Goal: Information Seeking & Learning: Check status

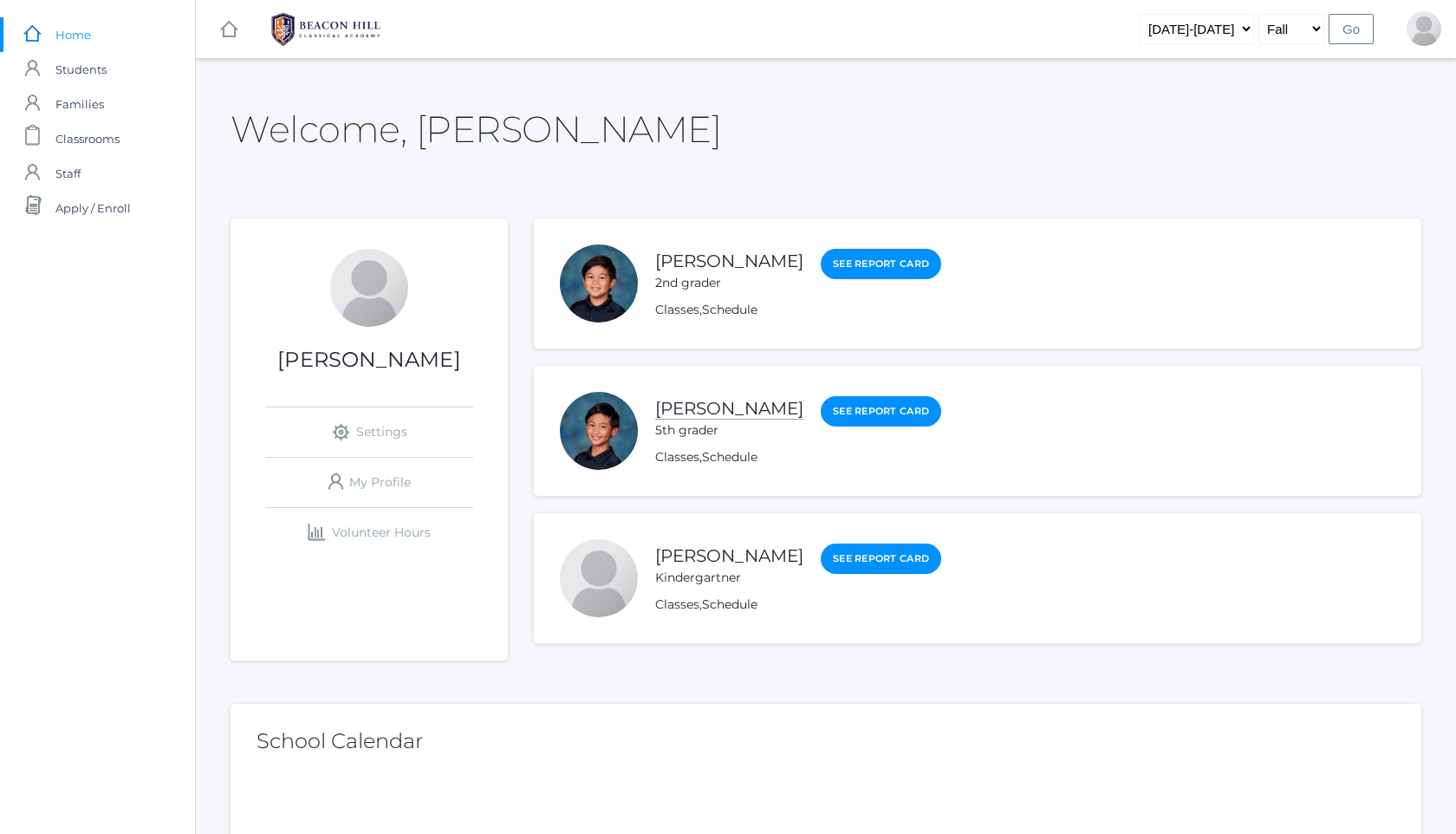
click at [758, 418] on link "[PERSON_NAME]" at bounding box center [729, 408] width 148 height 21
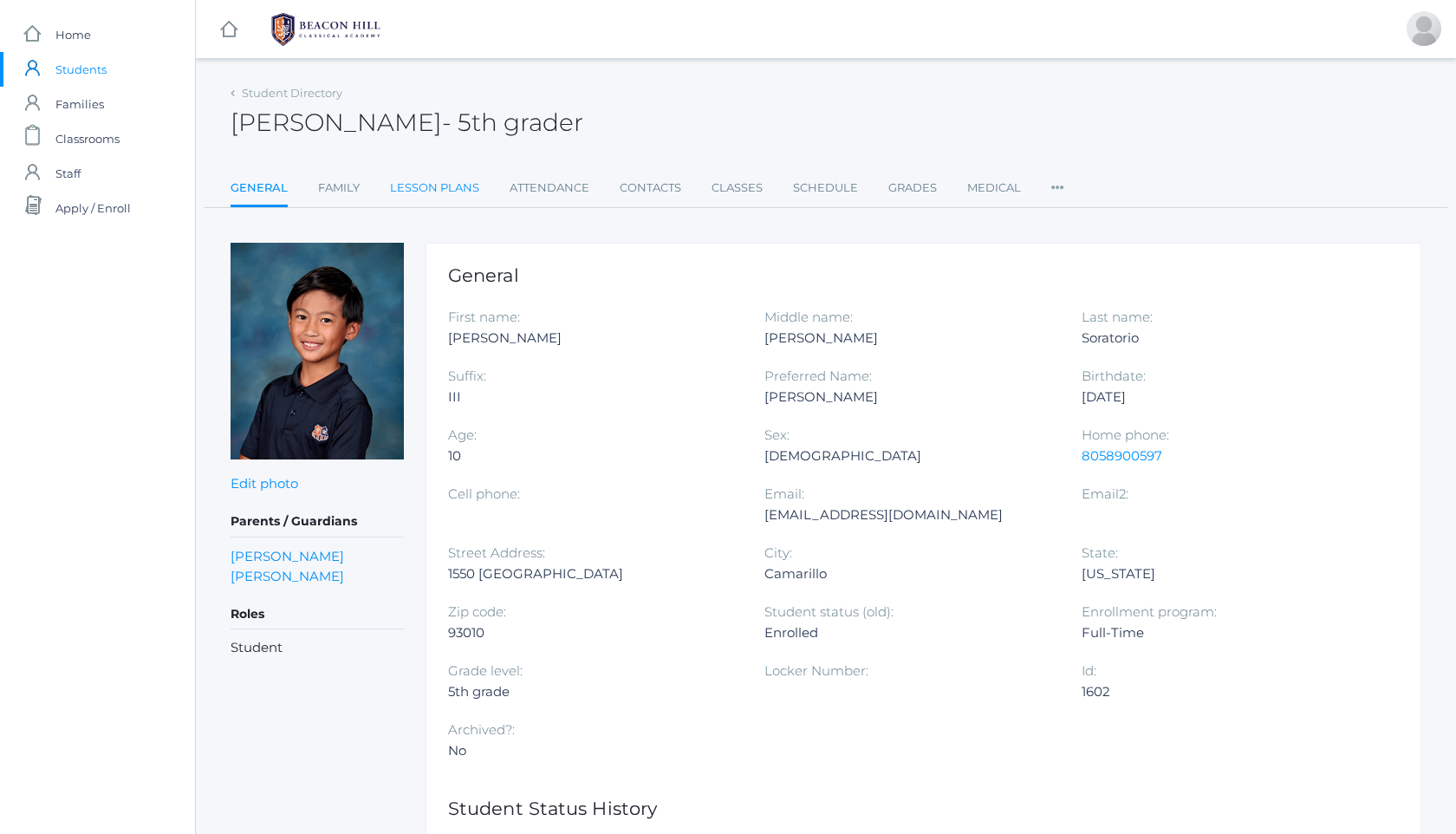
click at [415, 174] on link "Lesson Plans" at bounding box center [434, 189] width 90 height 35
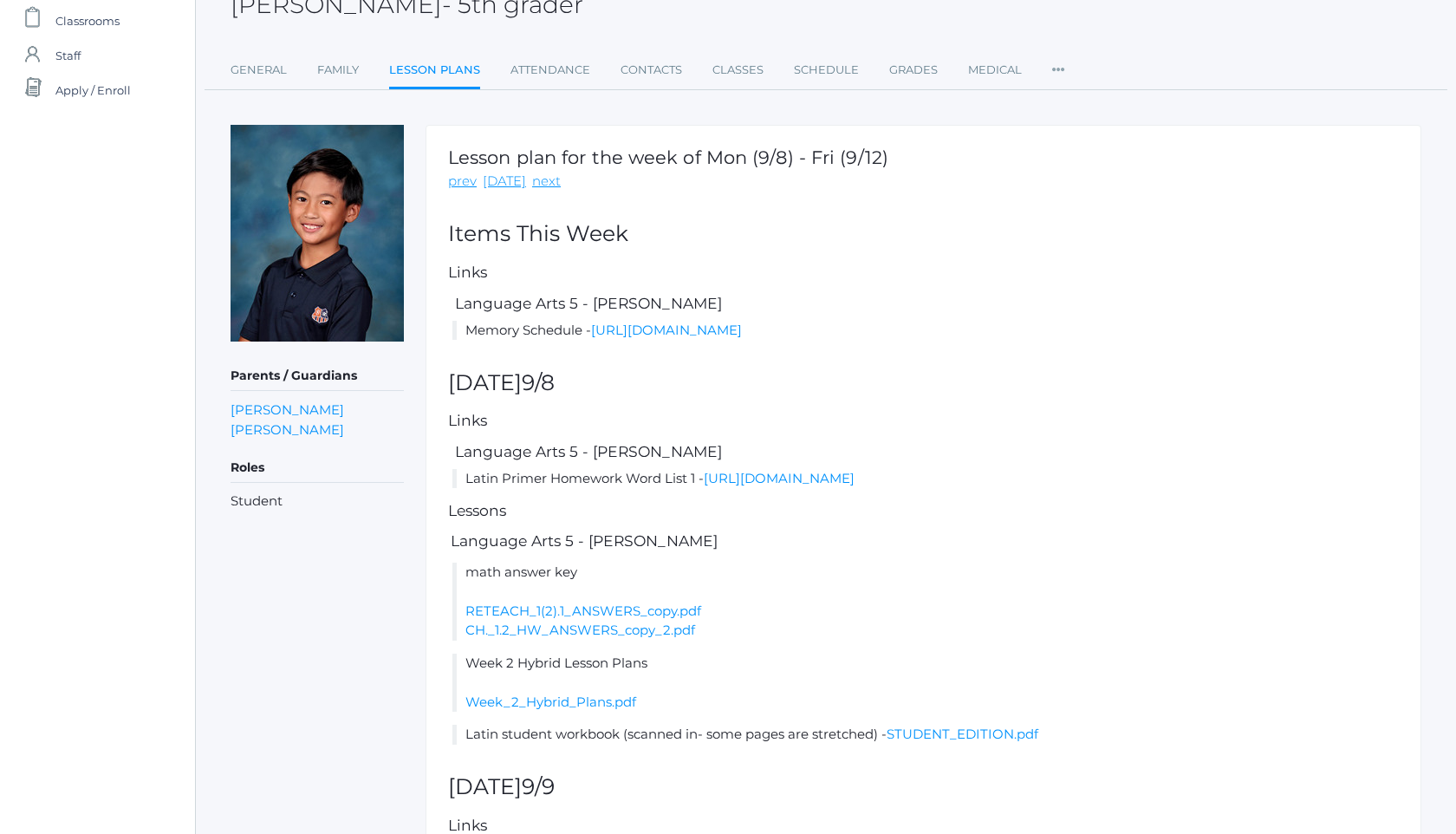
scroll to position [116, 0]
click at [512, 184] on link "[DATE]" at bounding box center [504, 184] width 43 height 20
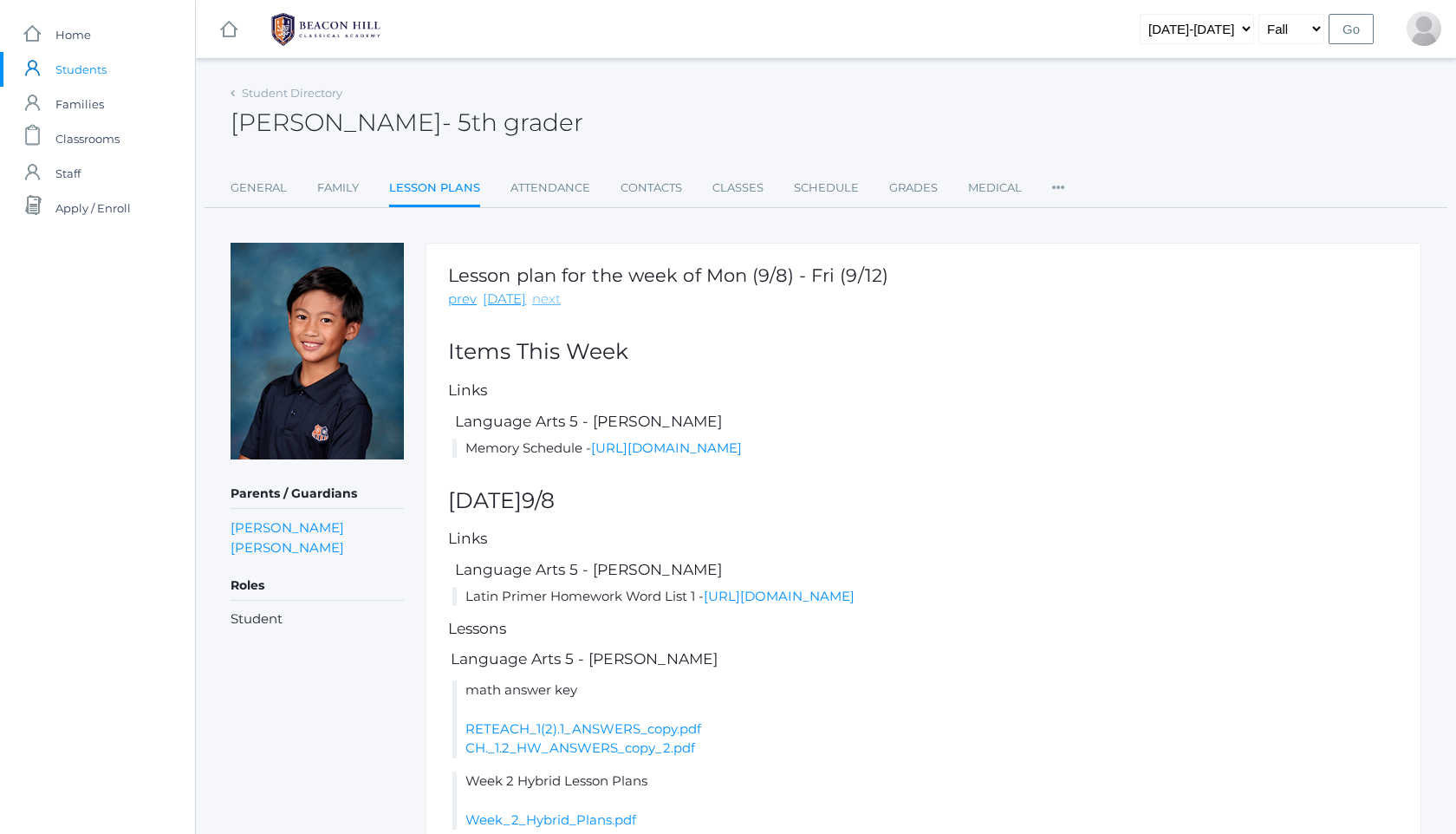
click at [535, 299] on link "next" at bounding box center [546, 300] width 29 height 20
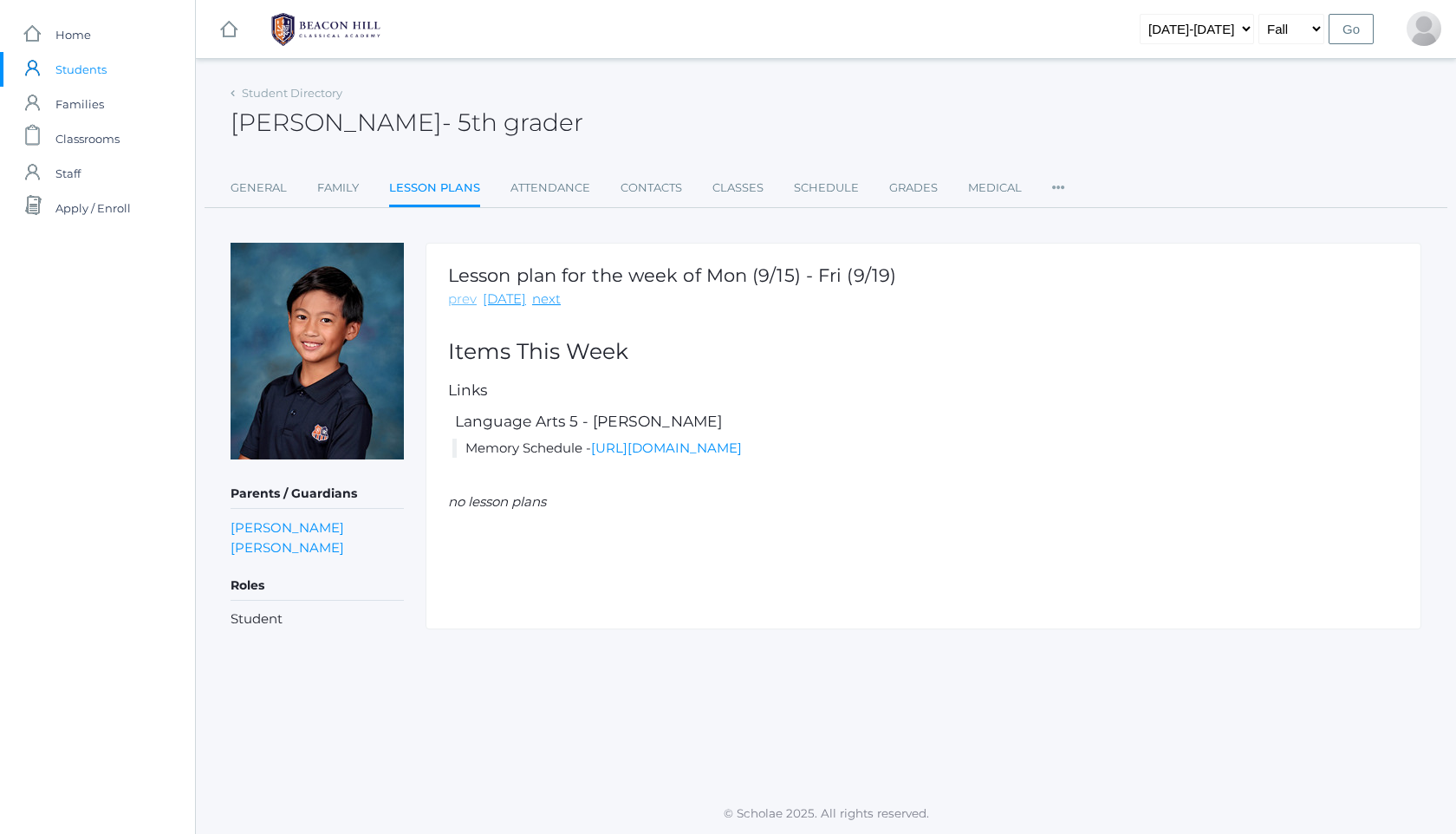
click at [460, 298] on link "prev" at bounding box center [462, 300] width 29 height 20
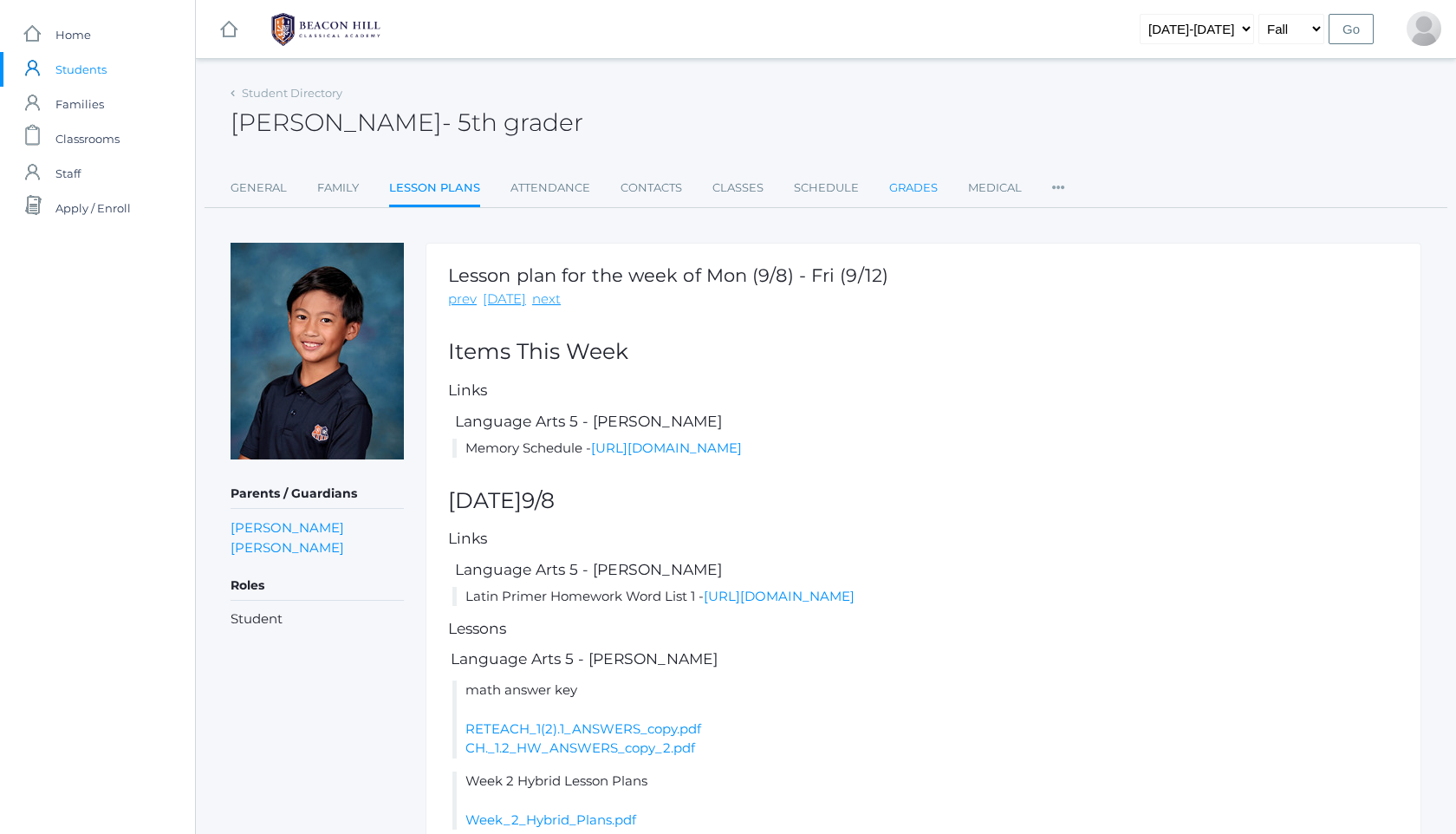
click at [911, 188] on link "Grades" at bounding box center [913, 189] width 49 height 35
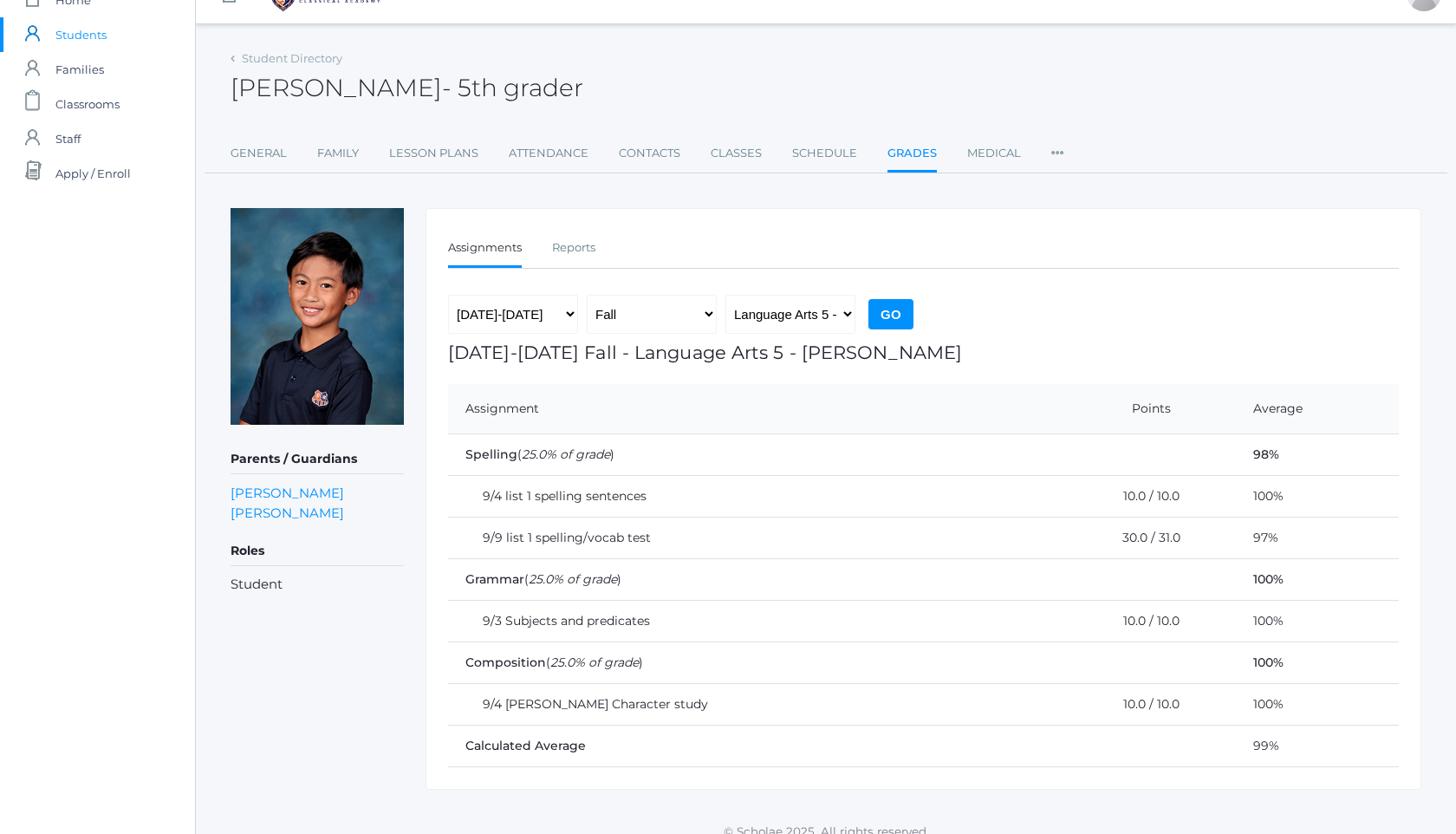
scroll to position [53, 0]
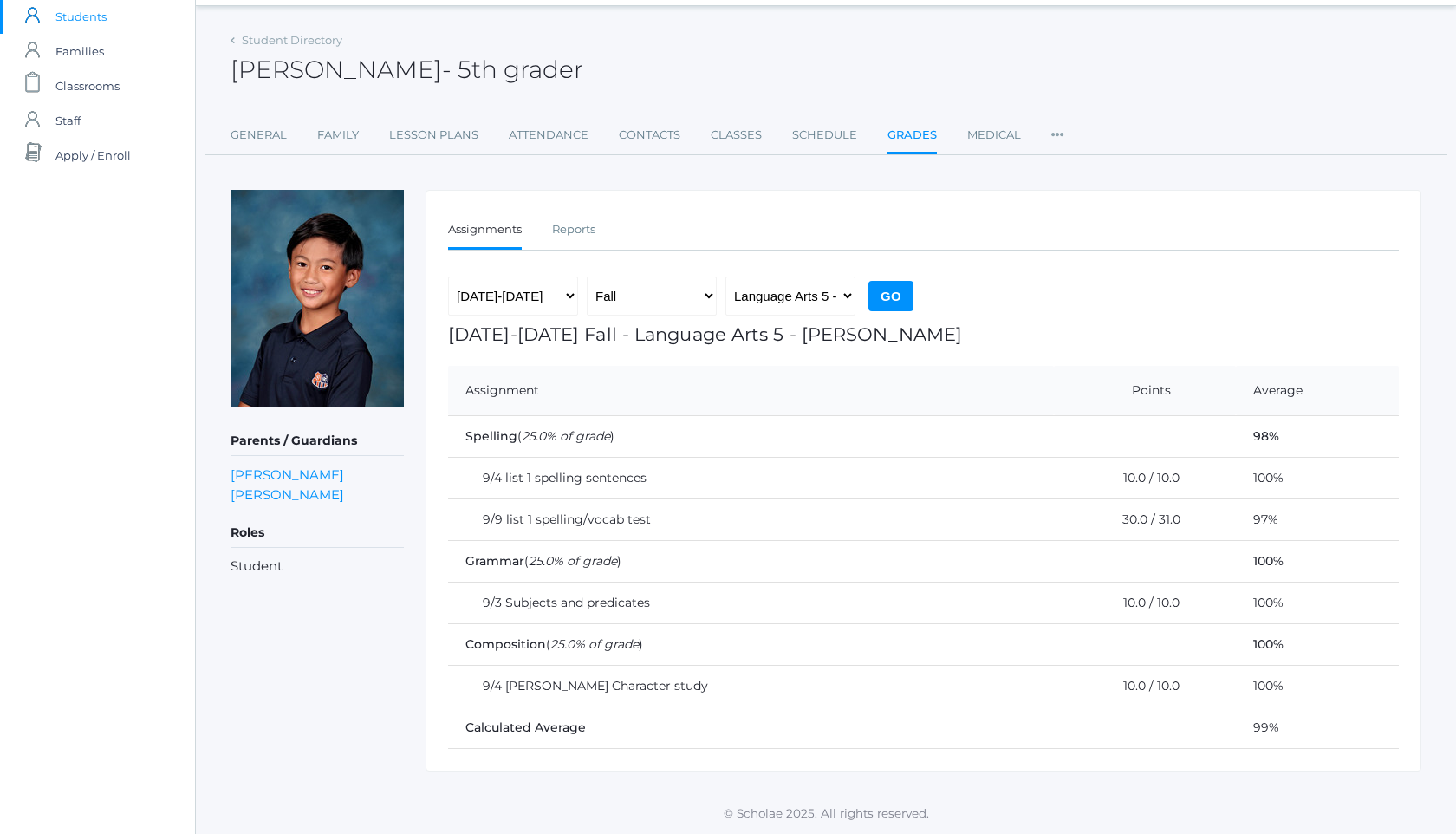
click at [1142, 521] on td "30.0 / 31.0" at bounding box center [1145, 519] width 183 height 42
click at [228, 70] on div "Student Directory [PERSON_NAME] - 5th grader [PERSON_NAME] 5th grader General F…" at bounding box center [826, 399] width 1260 height 743
click at [233, 43] on icon at bounding box center [232, 41] width 5 height 7
click at [249, 67] on h2 "[PERSON_NAME] - 5th grader" at bounding box center [407, 69] width 353 height 27
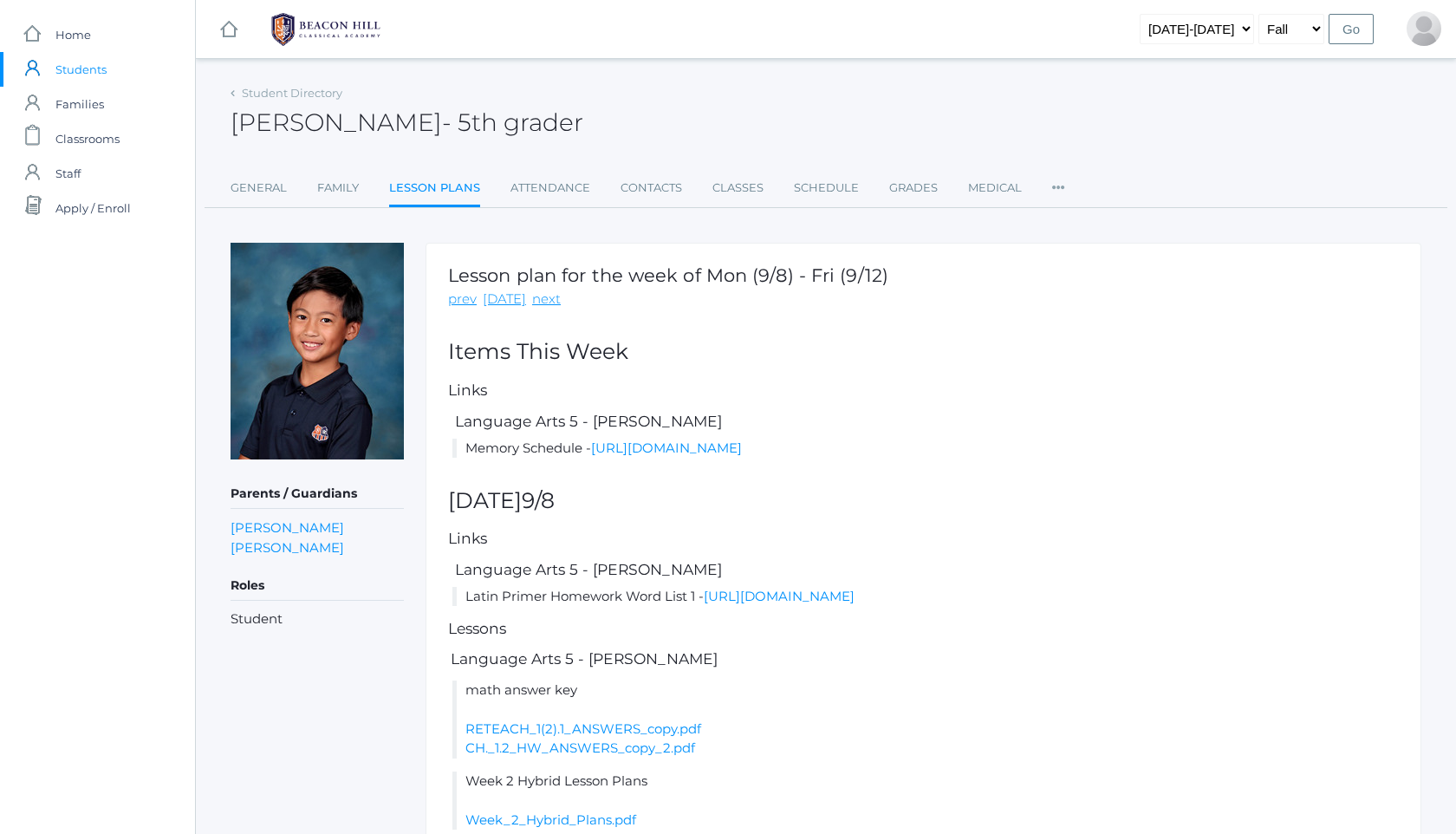
click at [328, 18] on img at bounding box center [325, 29] width 130 height 43
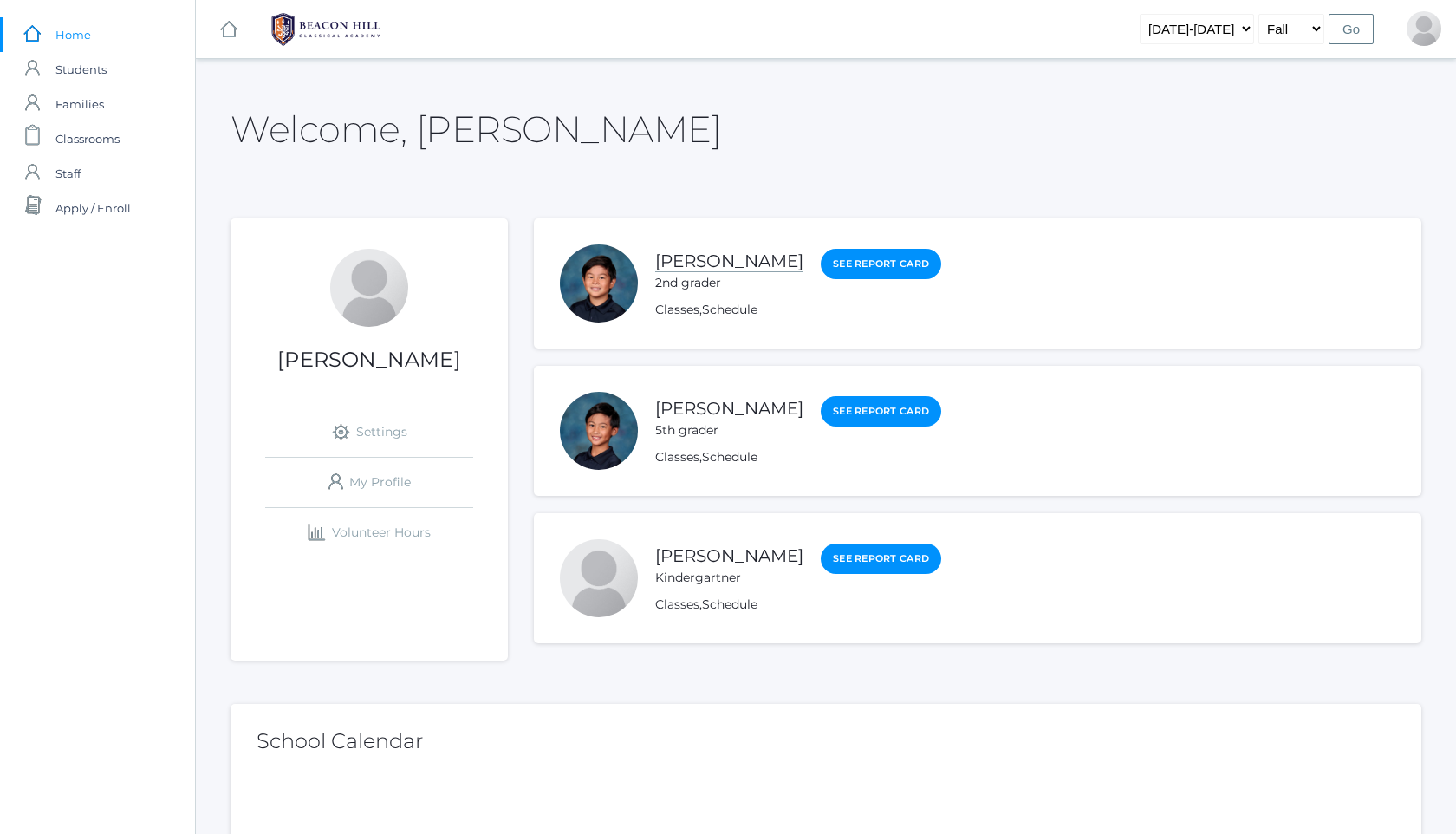
click at [743, 266] on link "[PERSON_NAME]" at bounding box center [729, 261] width 148 height 21
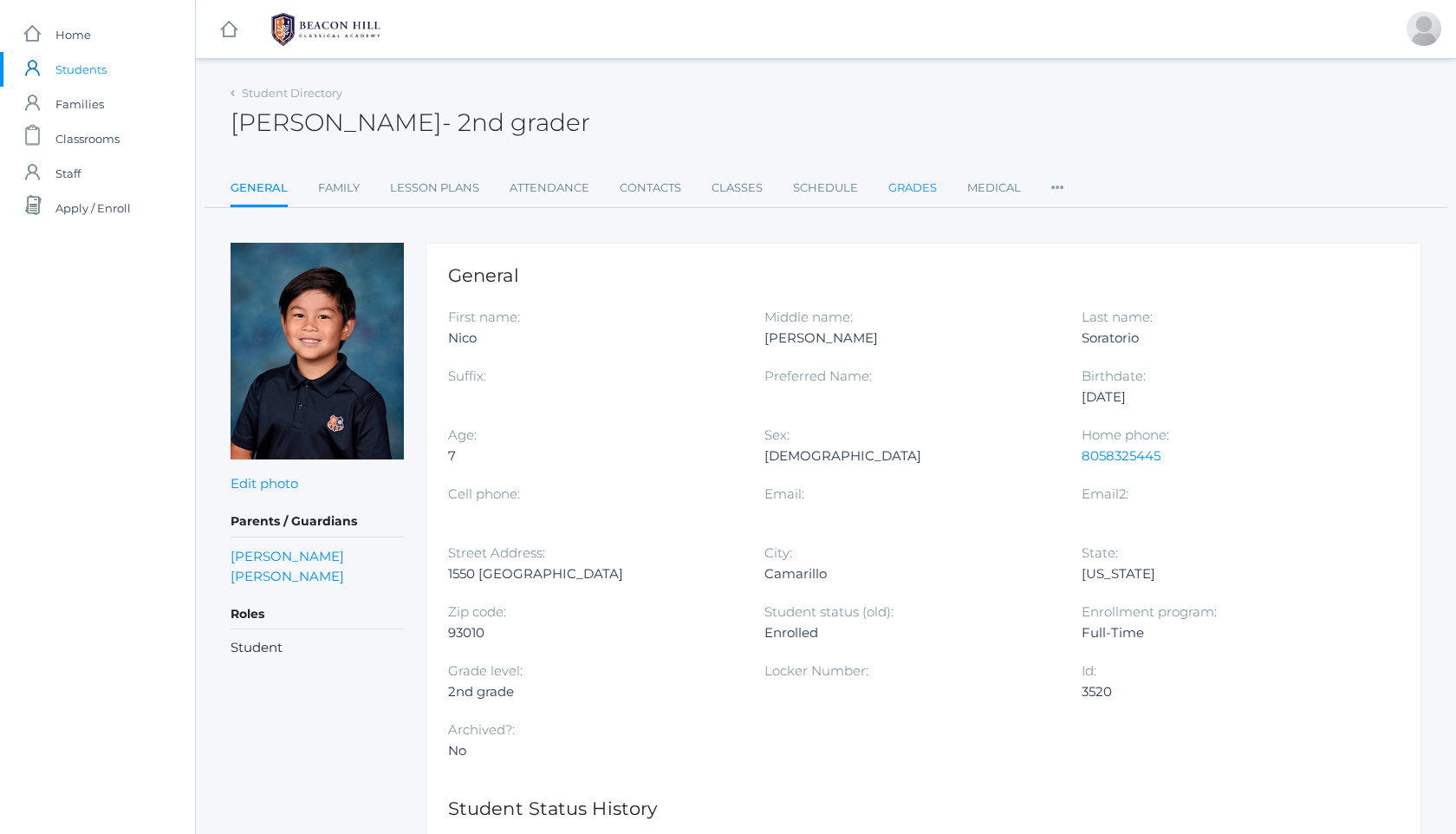
click at [912, 190] on link "Grades" at bounding box center [912, 189] width 49 height 35
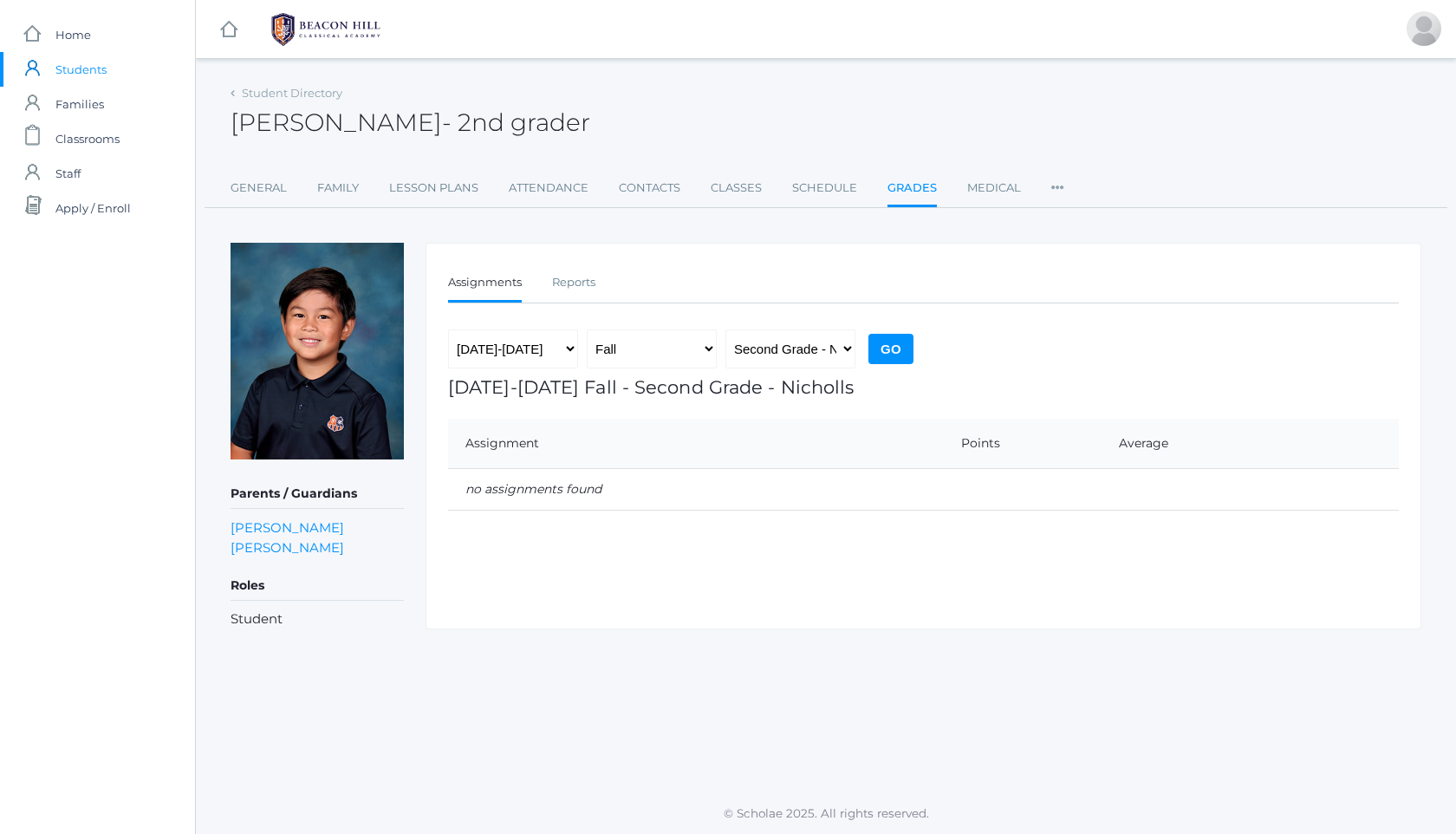
click at [361, 177] on ul "General Family Lesson Plans Attendance Contacts Classes Schedule Grades Medical…" at bounding box center [826, 190] width 1191 height 37
click at [409, 191] on link "Lesson Plans" at bounding box center [434, 189] width 90 height 35
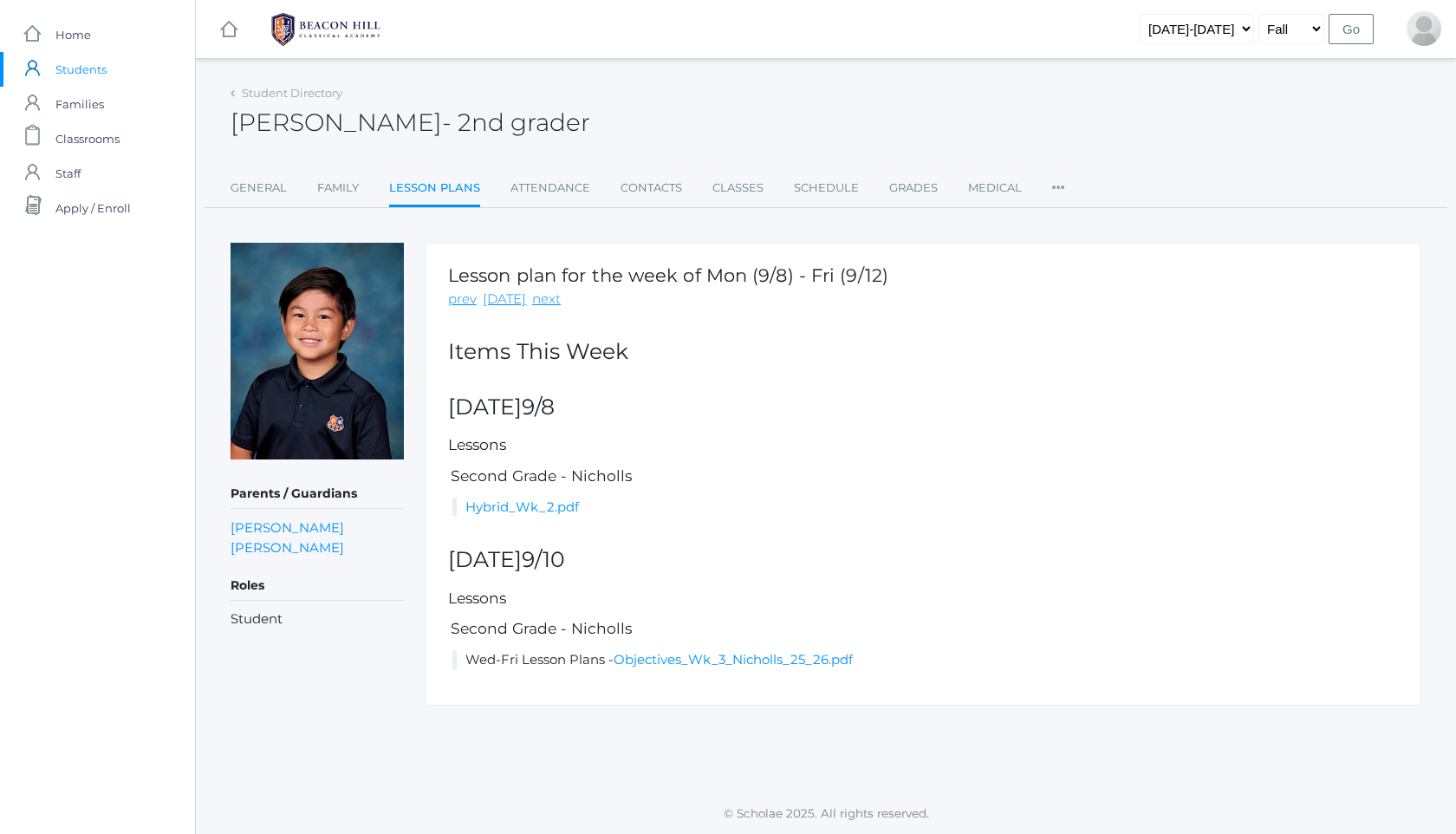
click at [299, 16] on img at bounding box center [325, 29] width 130 height 43
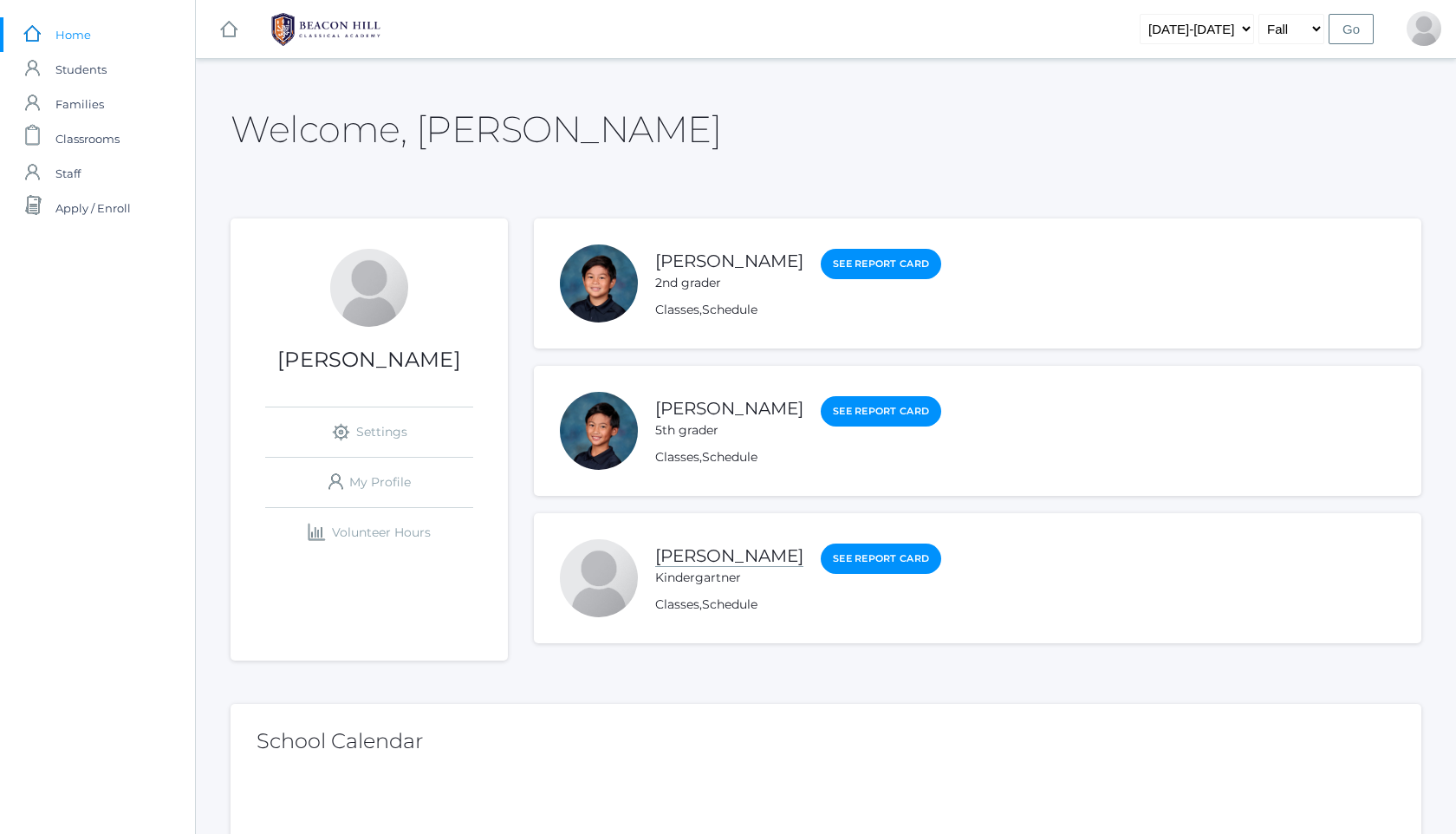
click at [717, 548] on link "[PERSON_NAME]" at bounding box center [729, 556] width 148 height 21
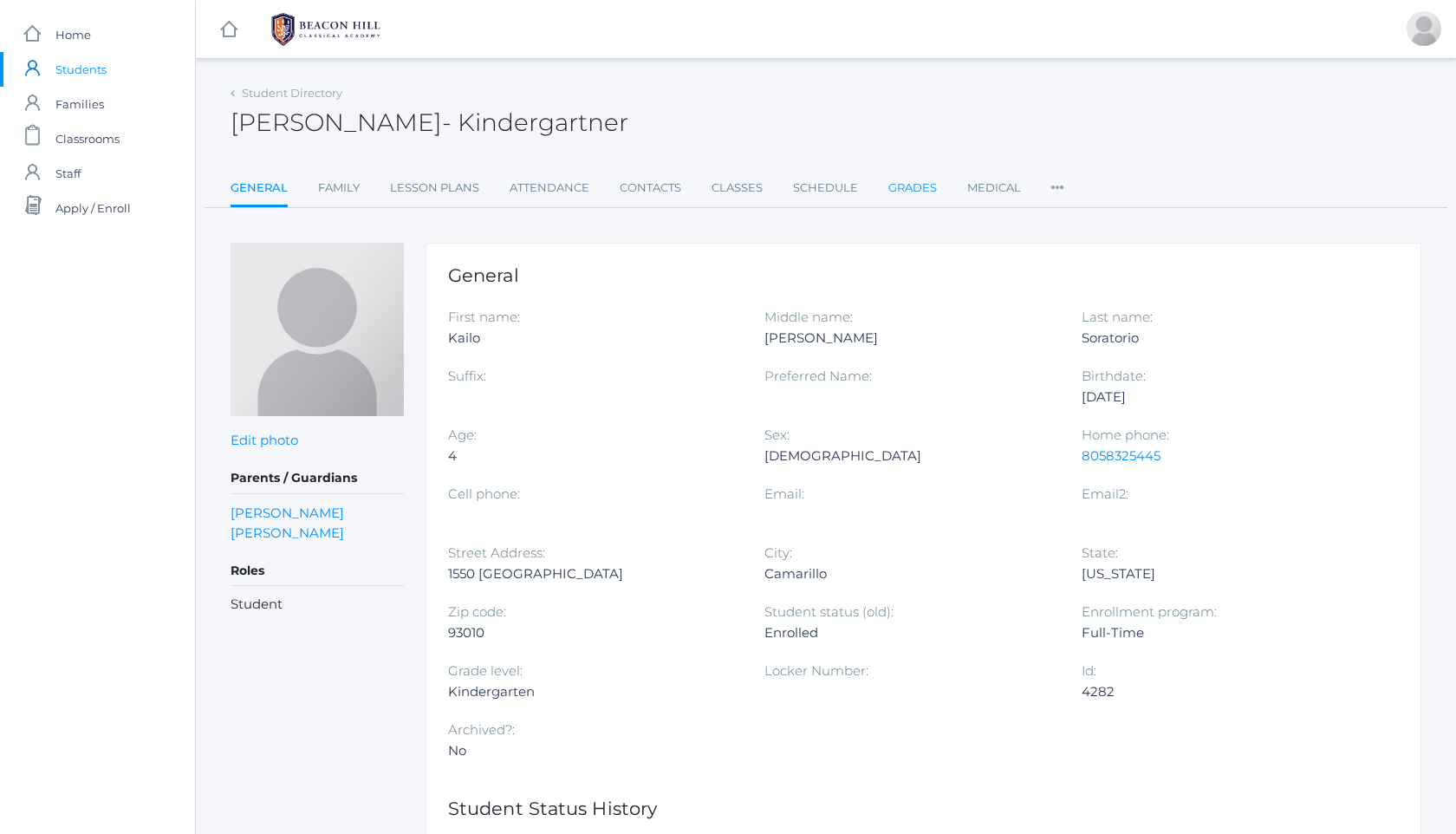
click at [915, 184] on link "Grades" at bounding box center [912, 189] width 49 height 35
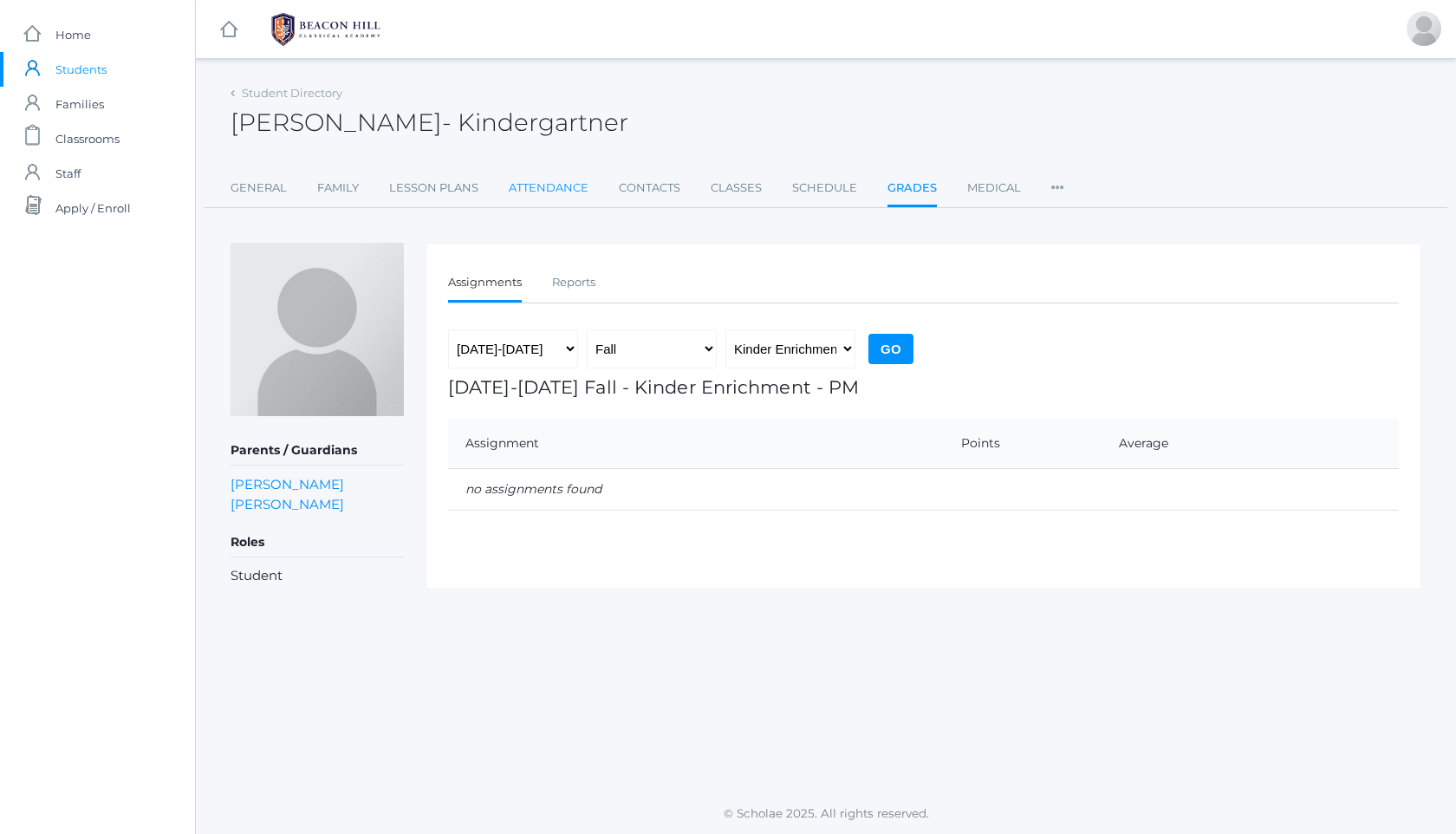
click at [559, 181] on link "Attendance" at bounding box center [548, 189] width 80 height 35
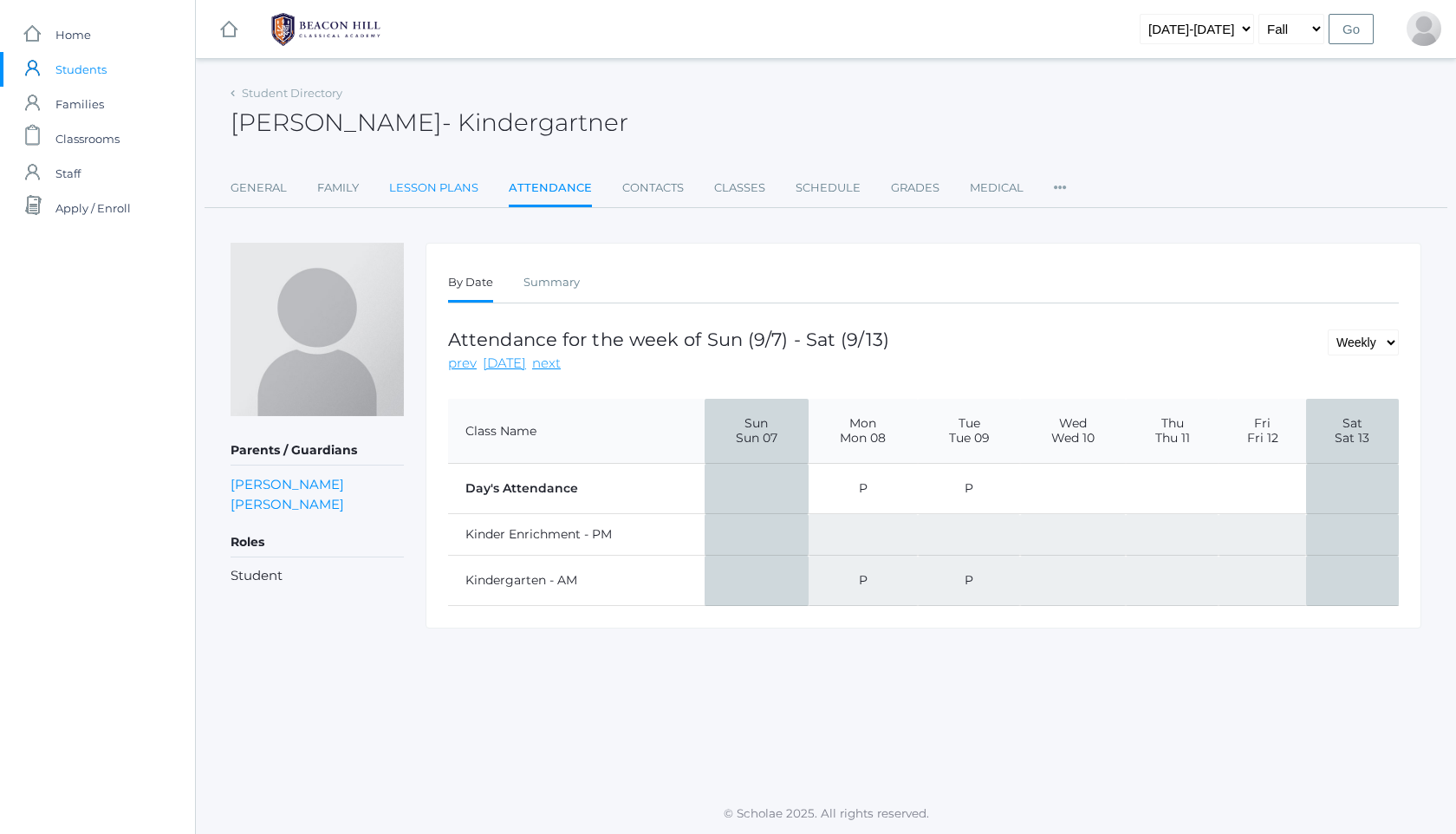
click at [404, 188] on link "Lesson Plans" at bounding box center [434, 189] width 90 height 35
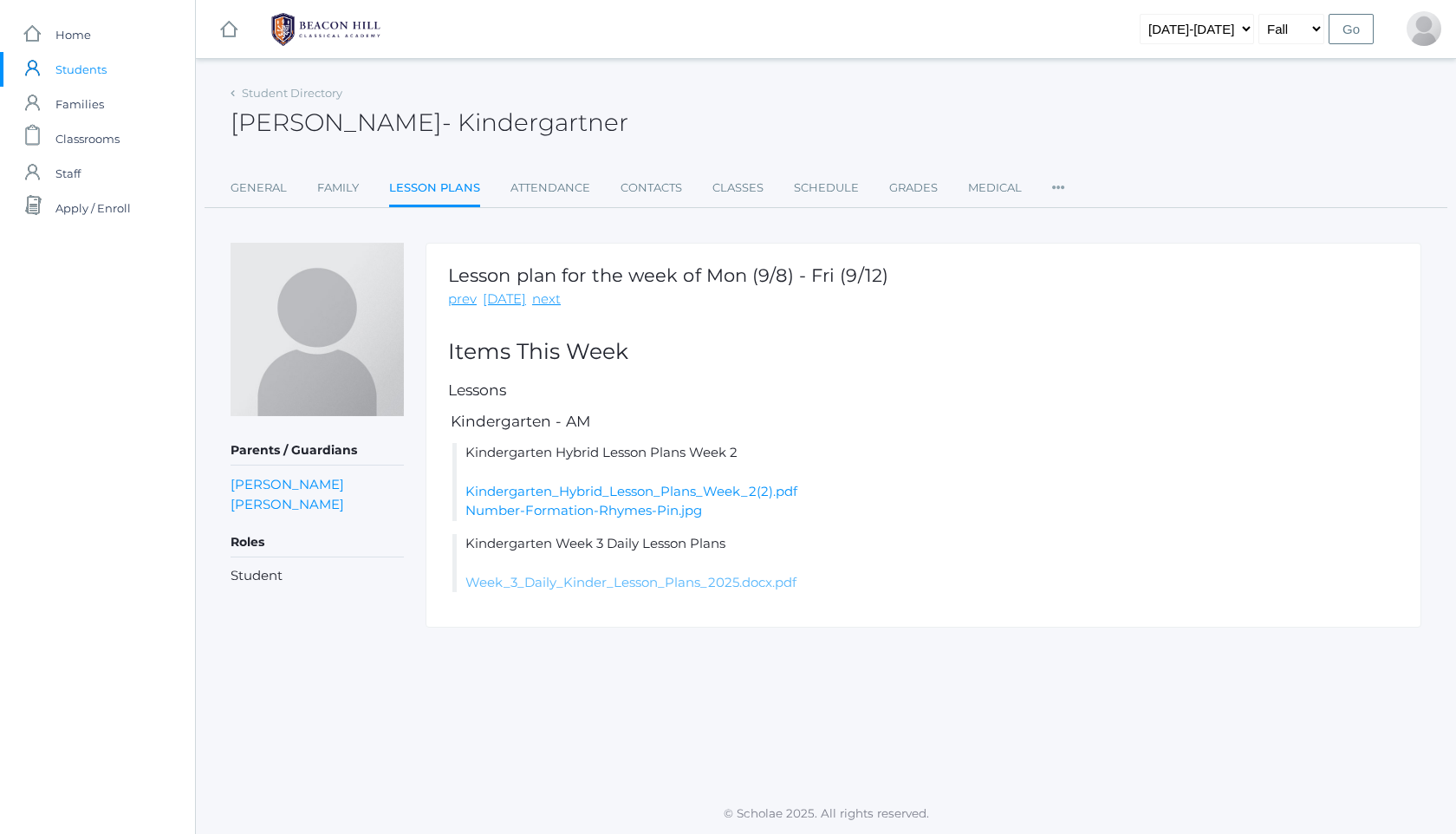
click at [670, 576] on link "Week_3_Daily_Kinder_Lesson_Plans_2025.docx.pdf" at bounding box center [631, 583] width 331 height 17
